Goal: Task Accomplishment & Management: Use online tool/utility

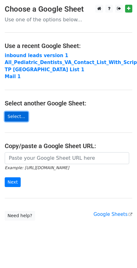
click at [14, 117] on link "Select..." at bounding box center [16, 117] width 23 height 10
click at [74, 75] on td "Mail 1" at bounding box center [72, 76] width 134 height 7
click at [12, 119] on link "Select..." at bounding box center [16, 117] width 23 height 10
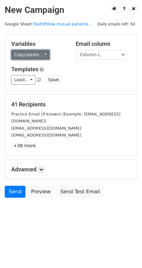
click at [42, 53] on link "Copy/paste..." at bounding box center [30, 55] width 38 height 10
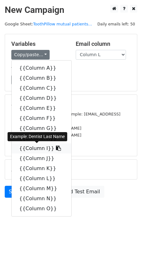
click at [35, 148] on link "{{Column I}}" at bounding box center [42, 148] width 60 height 10
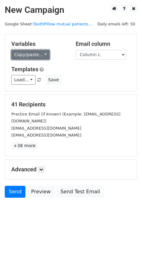
click at [42, 56] on link "Copy/paste..." at bounding box center [30, 55] width 38 height 10
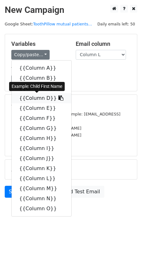
click at [30, 99] on link "{{Column D}}" at bounding box center [42, 98] width 60 height 10
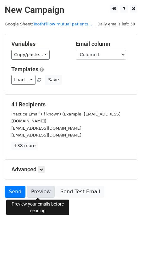
click at [39, 191] on link "Preview" at bounding box center [41, 191] width 28 height 12
click at [35, 193] on link "Preview" at bounding box center [41, 191] width 28 height 12
click at [44, 191] on link "Preview" at bounding box center [41, 191] width 28 height 12
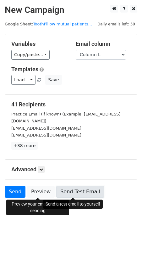
click at [70, 194] on link "Send Test Email" at bounding box center [80, 191] width 48 height 12
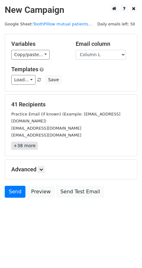
click at [20, 144] on link "+38 more" at bounding box center [24, 146] width 26 height 8
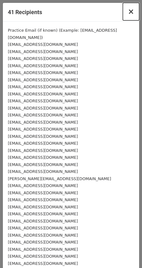
click at [128, 12] on span "×" at bounding box center [131, 11] width 6 height 9
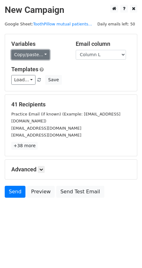
click at [41, 54] on link "Copy/paste..." at bounding box center [30, 55] width 38 height 10
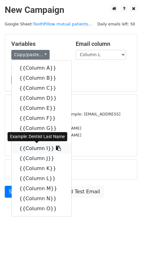
click at [33, 149] on link "{{Column I}}" at bounding box center [42, 148] width 60 height 10
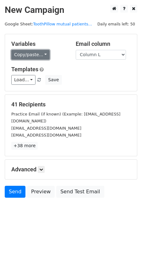
click at [42, 55] on link "Copy/paste..." at bounding box center [30, 55] width 38 height 10
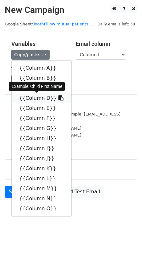
click at [27, 98] on link "{{Column D}}" at bounding box center [42, 98] width 60 height 10
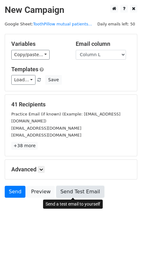
click at [66, 191] on link "Send Test Email" at bounding box center [80, 191] width 48 height 12
click at [63, 192] on link "Send Test Email" at bounding box center [80, 191] width 48 height 12
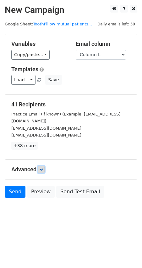
click at [44, 169] on link at bounding box center [41, 169] width 7 height 7
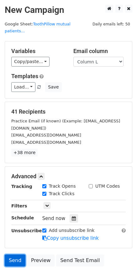
click at [14, 254] on link "Send" at bounding box center [15, 260] width 21 height 12
click at [16, 254] on link "Send" at bounding box center [15, 260] width 21 height 12
